Goal: Transaction & Acquisition: Purchase product/service

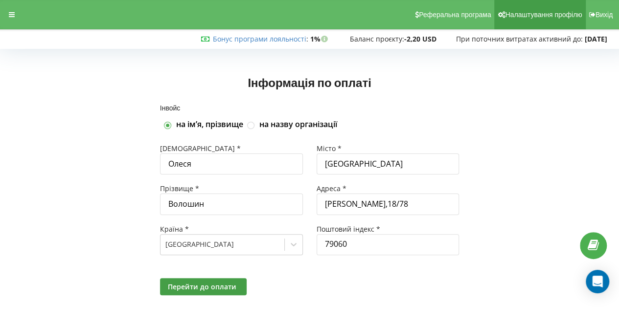
click at [562, 13] on span "Налаштування профілю" at bounding box center [543, 15] width 77 height 8
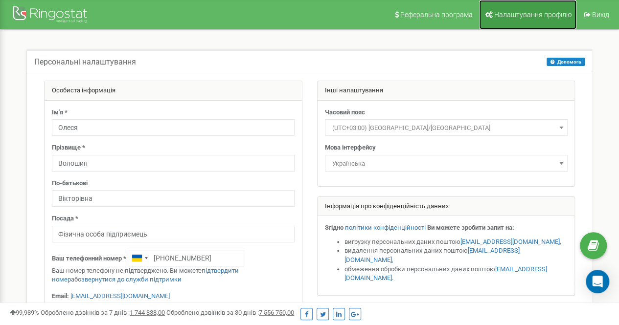
click at [535, 16] on span "Налаштування профілю" at bounding box center [532, 15] width 77 height 8
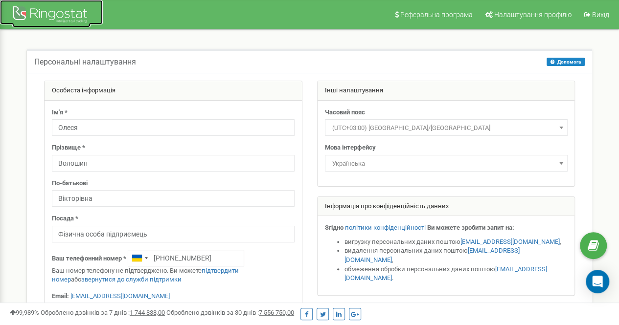
click at [45, 12] on div at bounding box center [51, 15] width 78 height 23
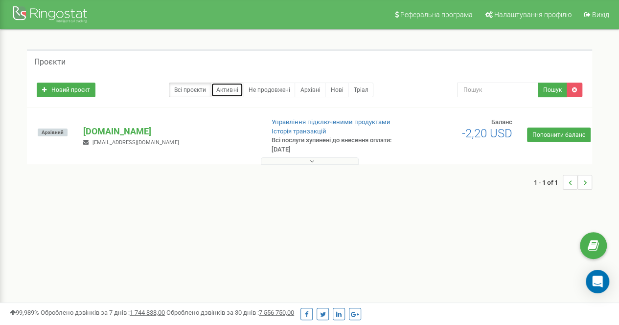
click at [230, 88] on link "Активні" at bounding box center [227, 90] width 32 height 15
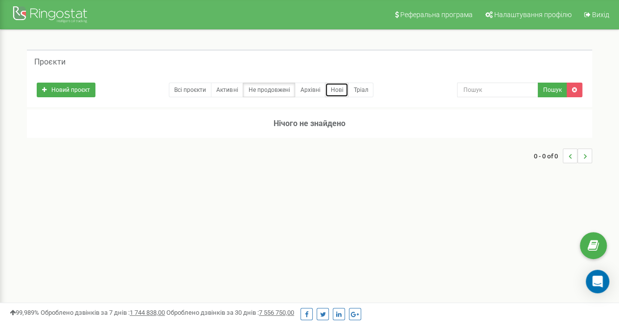
click at [337, 88] on link "Нові" at bounding box center [336, 90] width 23 height 15
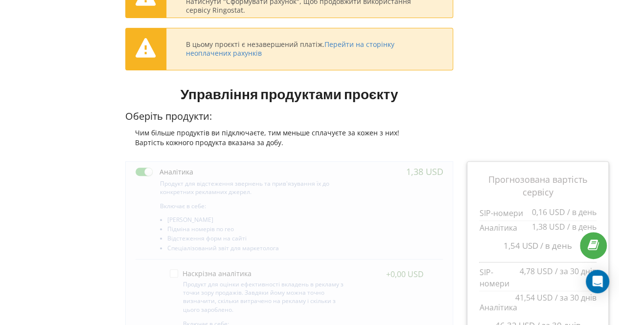
scroll to position [125, 0]
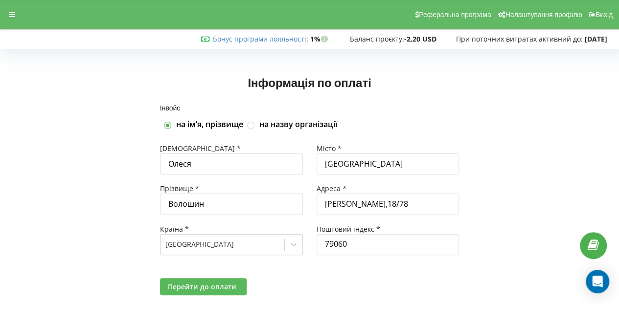
click at [220, 282] on span "Перейти до оплати" at bounding box center [202, 286] width 68 height 9
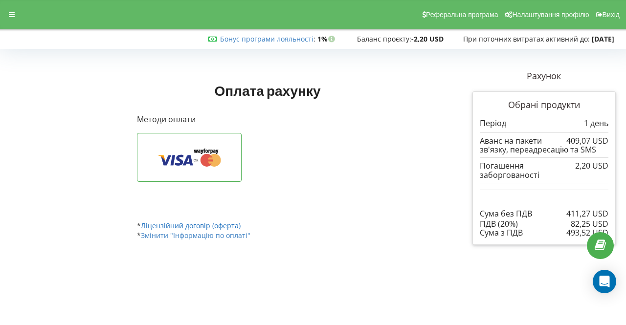
click at [194, 224] on link "Ліцензійний договір (оферта)" at bounding box center [191, 225] width 100 height 9
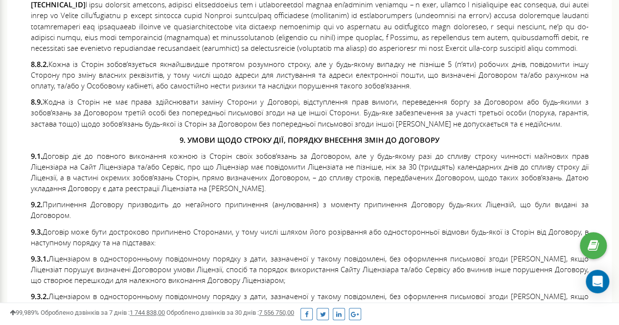
scroll to position [5771, 0]
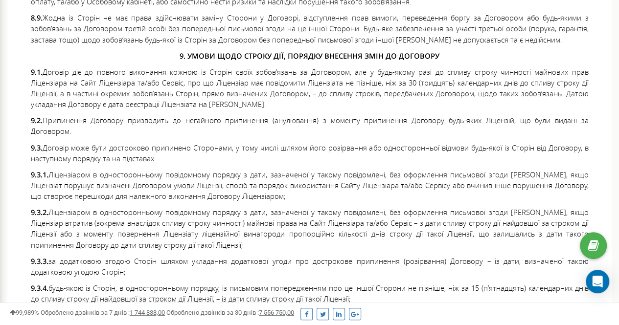
drag, startPoint x: 359, startPoint y: 127, endPoint x: 589, endPoint y: 132, distance: 229.9
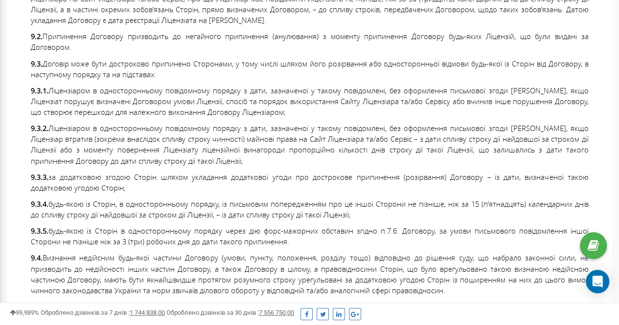
scroll to position [5868, 0]
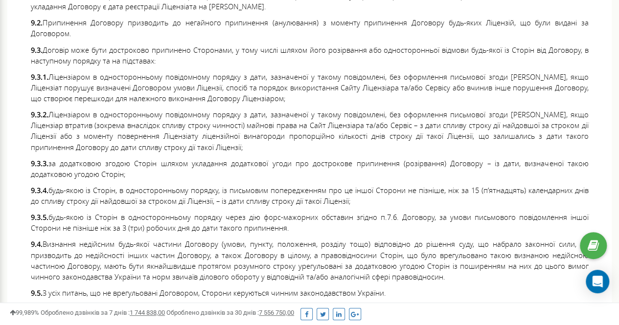
drag, startPoint x: 204, startPoint y: 138, endPoint x: 591, endPoint y: 148, distance: 387.0
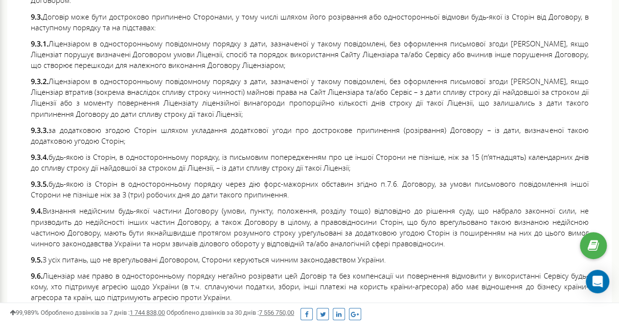
scroll to position [5917, 0]
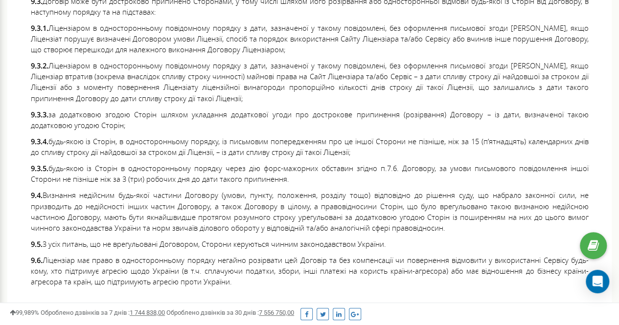
drag, startPoint x: 62, startPoint y: 118, endPoint x: 497, endPoint y: 129, distance: 435.4
click at [497, 136] on p "9.3.4. будь-якою із Сторін, в односторонньому порядку, із письмовим попередженн…" at bounding box center [310, 147] width 558 height 22
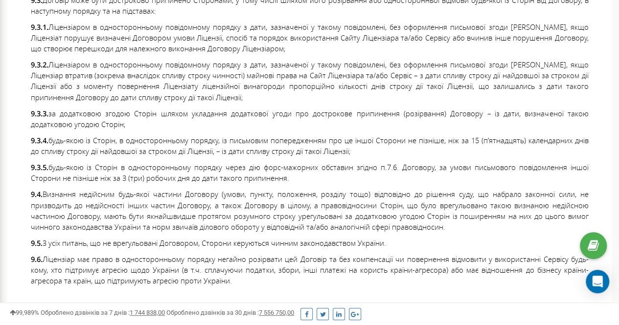
scroll to position [5918, 0]
